Goal: Information Seeking & Learning: Learn about a topic

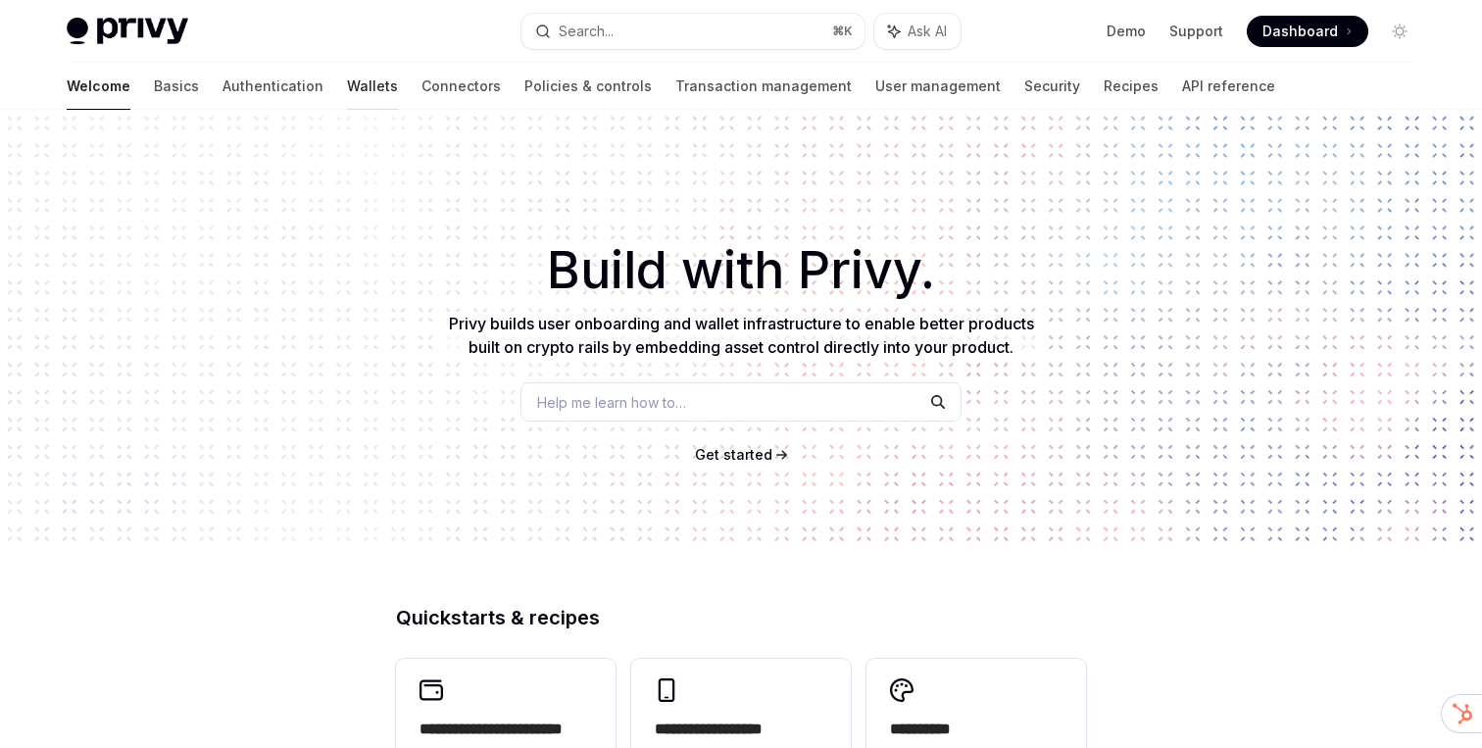
click at [347, 86] on link "Wallets" at bounding box center [372, 86] width 51 height 47
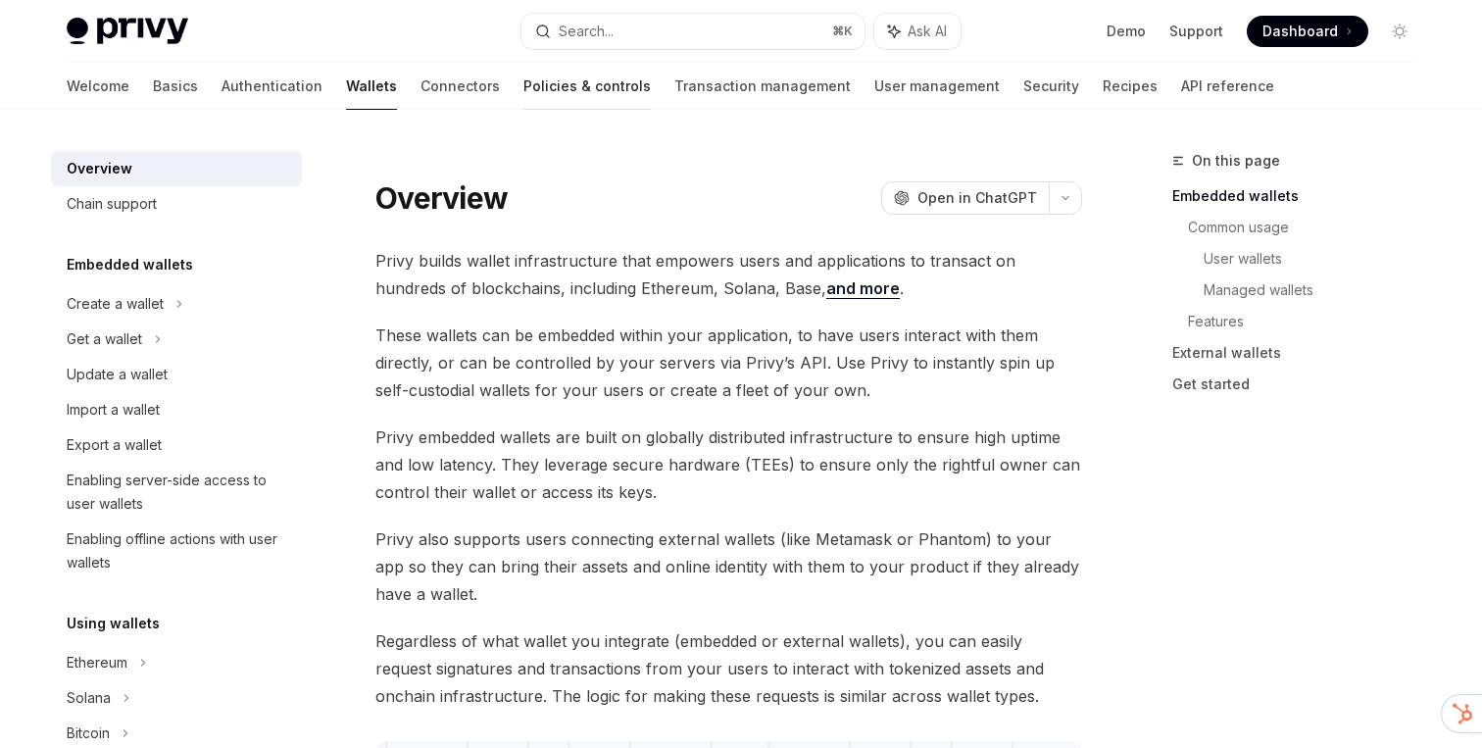
click at [524, 95] on link "Policies & controls" at bounding box center [587, 86] width 127 height 47
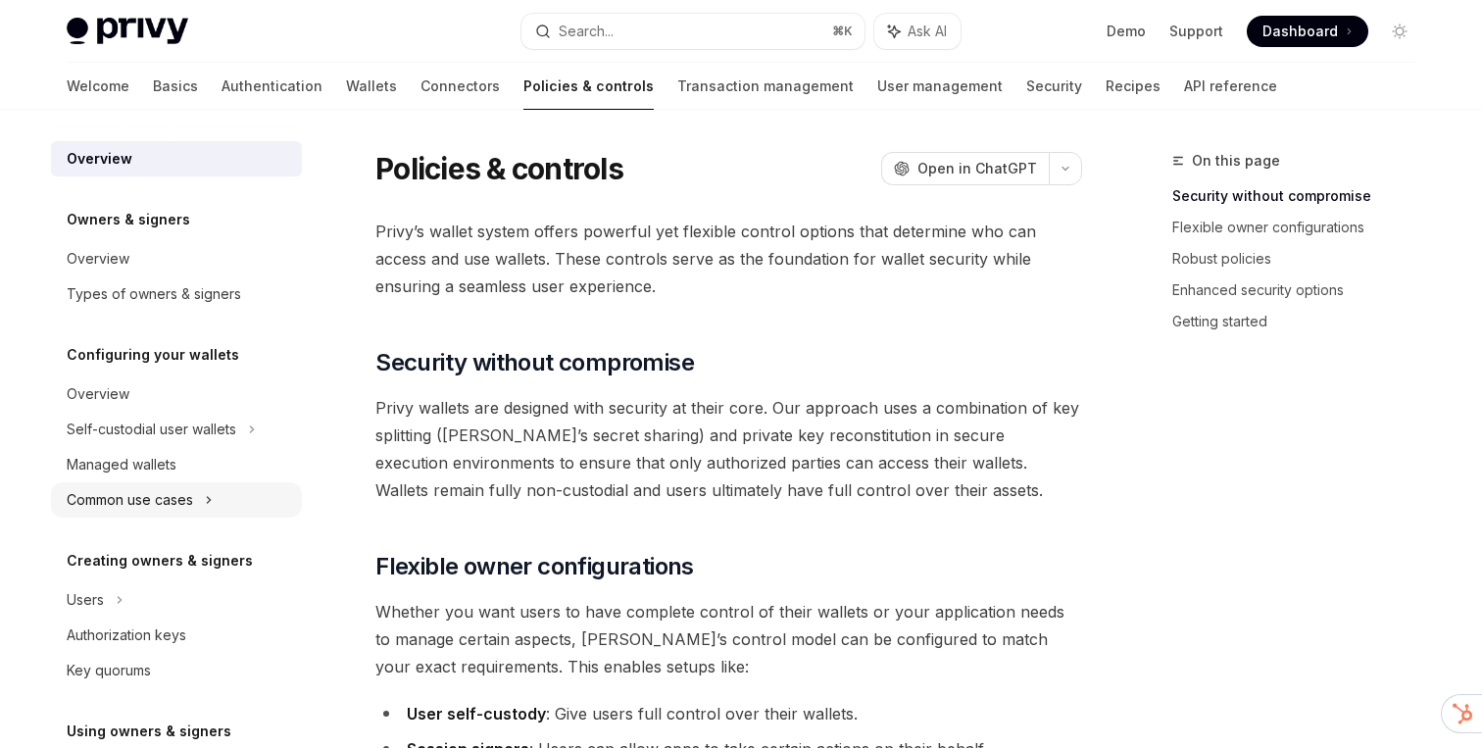
click at [186, 490] on div "Common use cases" at bounding box center [130, 500] width 126 height 24
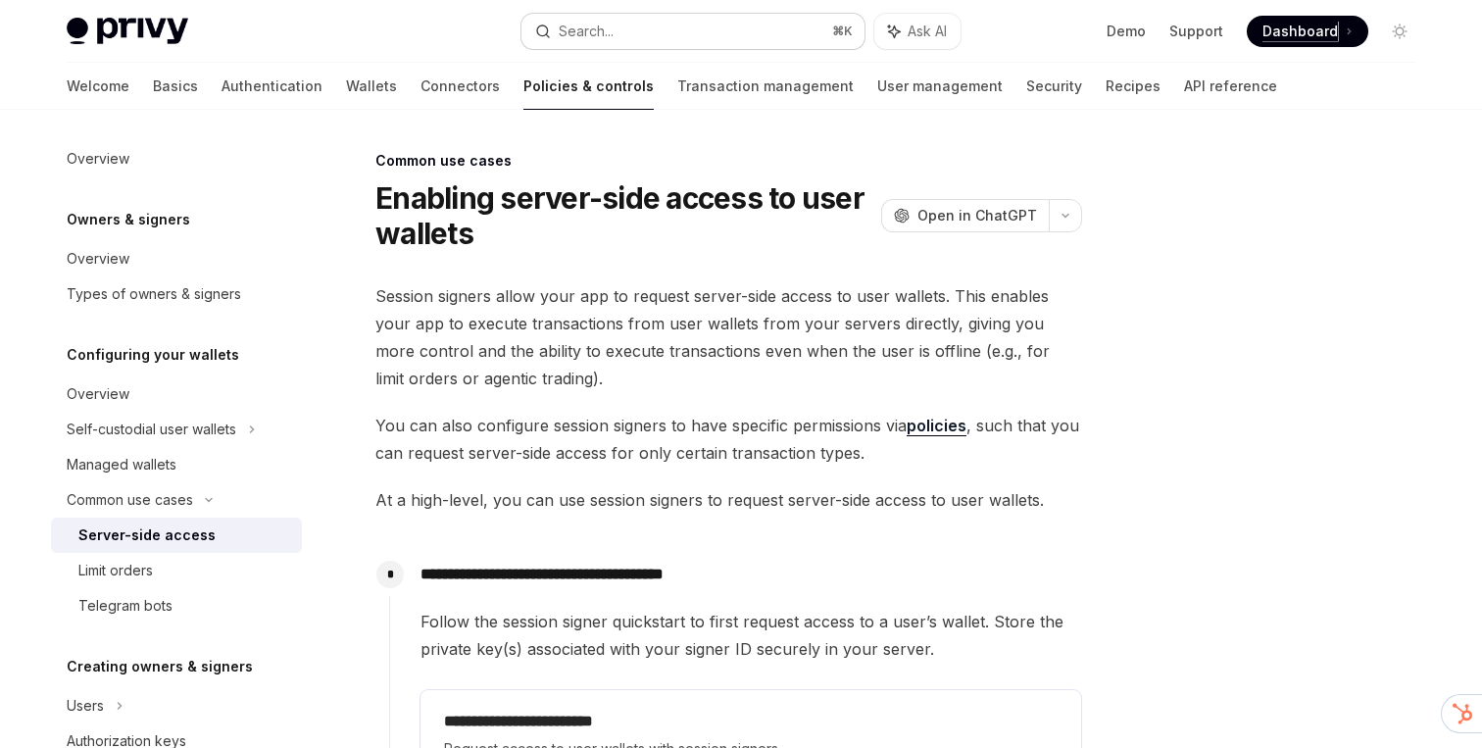
type textarea "*"
